Goal: Transaction & Acquisition: Obtain resource

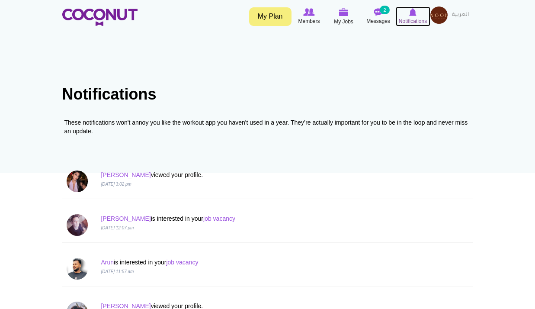
click at [408, 14] on icon at bounding box center [412, 12] width 33 height 10
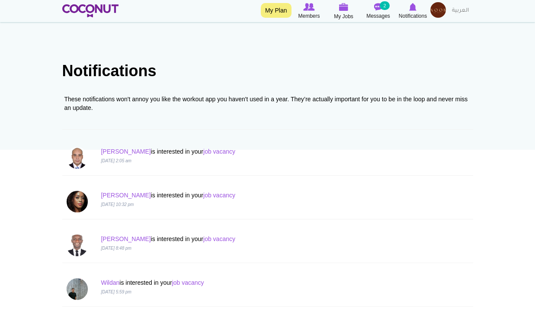
scroll to position [86, 0]
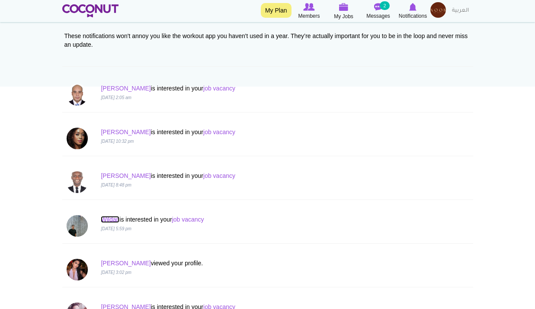
click at [114, 220] on link "Wildan" at bounding box center [110, 219] width 19 height 7
click at [112, 131] on link "Regina Nushe" at bounding box center [126, 131] width 50 height 7
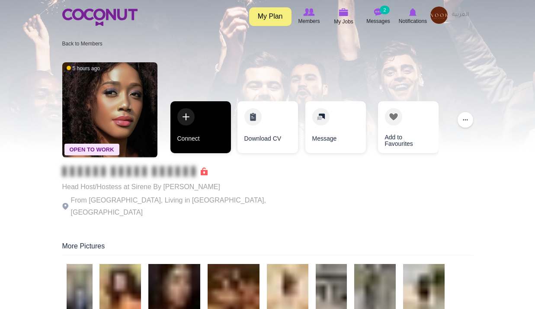
click at [177, 142] on link "Connect" at bounding box center [200, 127] width 61 height 52
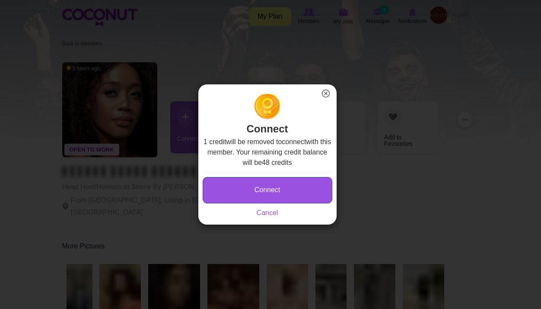
click at [249, 186] on button "Connect" at bounding box center [268, 190] width 130 height 26
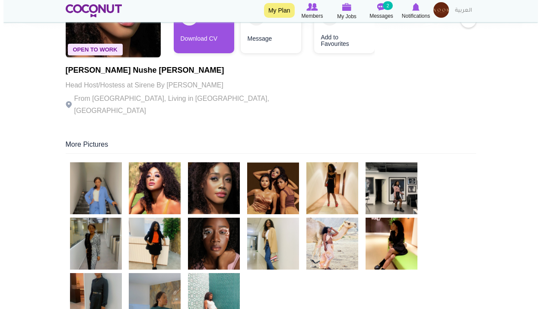
scroll to position [173, 0]
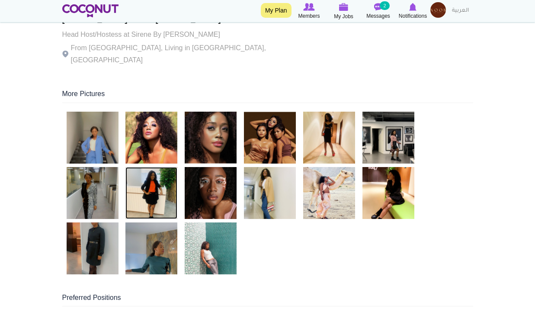
click at [144, 196] on img at bounding box center [151, 193] width 52 height 52
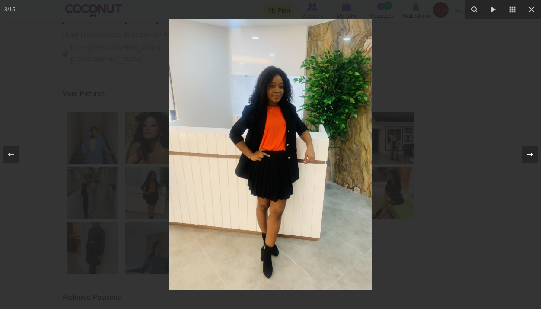
click at [527, 149] on icon at bounding box center [530, 154] width 10 height 10
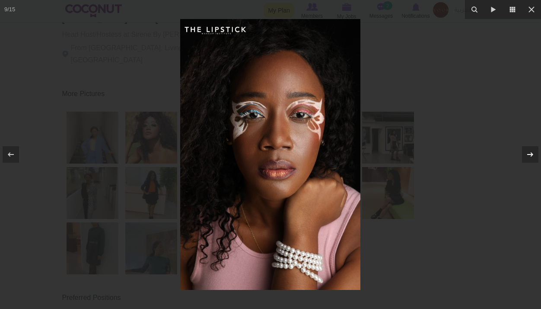
click at [527, 149] on icon at bounding box center [530, 154] width 10 height 10
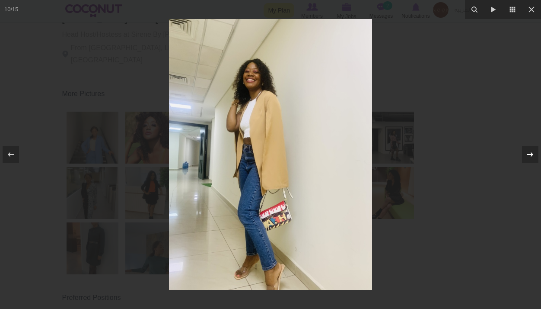
click at [527, 149] on icon at bounding box center [530, 154] width 10 height 10
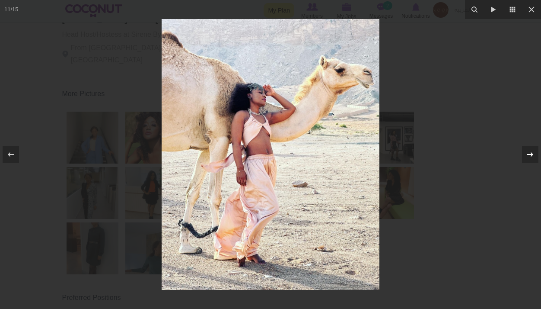
click at [527, 149] on icon at bounding box center [530, 154] width 10 height 10
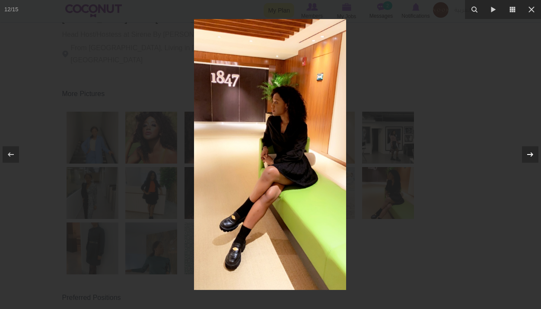
click at [527, 149] on icon at bounding box center [530, 154] width 10 height 10
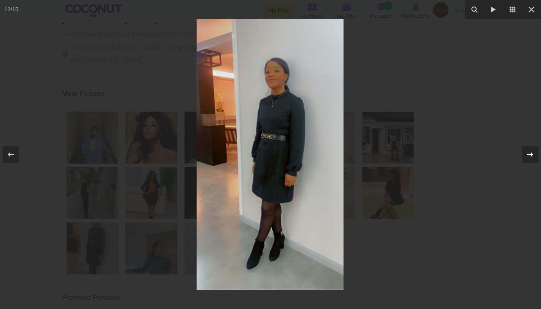
click at [527, 149] on icon at bounding box center [530, 154] width 10 height 10
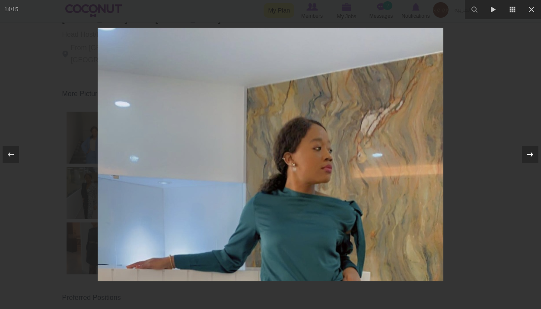
click at [527, 149] on icon at bounding box center [530, 154] width 10 height 10
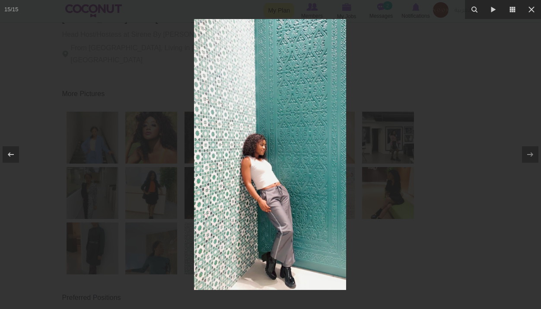
drag, startPoint x: 502, startPoint y: 163, endPoint x: 482, endPoint y: 158, distance: 20.9
click at [502, 163] on div at bounding box center [270, 154] width 541 height 309
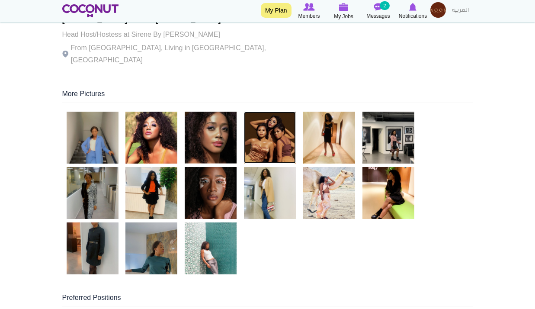
click at [277, 142] on img at bounding box center [270, 138] width 52 height 52
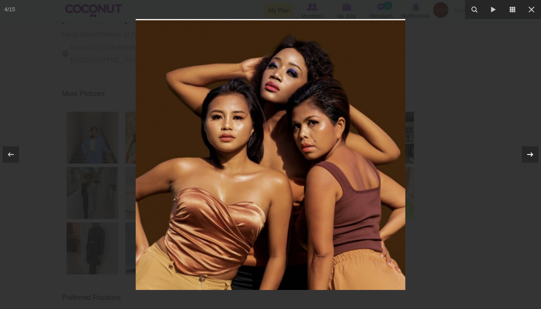
click at [532, 155] on icon at bounding box center [530, 154] width 6 height 4
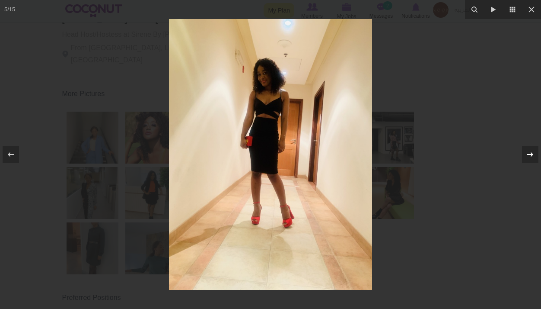
click at [532, 155] on icon at bounding box center [530, 154] width 6 height 4
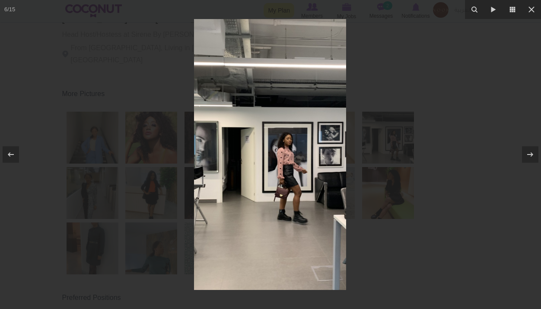
click at [450, 122] on div at bounding box center [270, 154] width 541 height 309
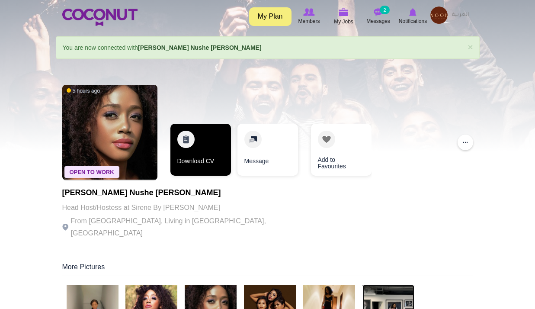
click at [209, 142] on link "Download CV" at bounding box center [200, 150] width 61 height 52
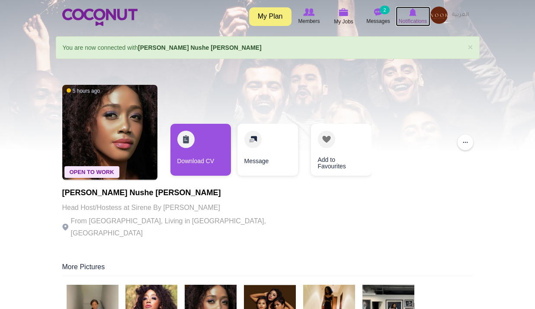
click at [417, 14] on icon at bounding box center [412, 12] width 33 height 10
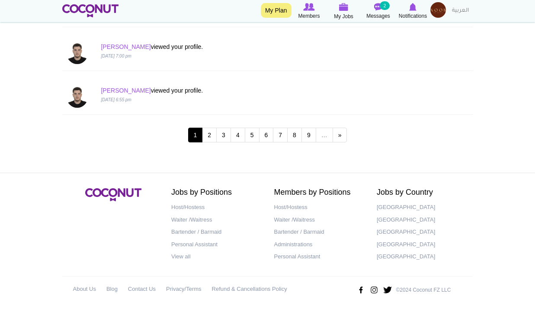
scroll to position [917, 0]
